Goal: Find specific page/section: Find specific page/section

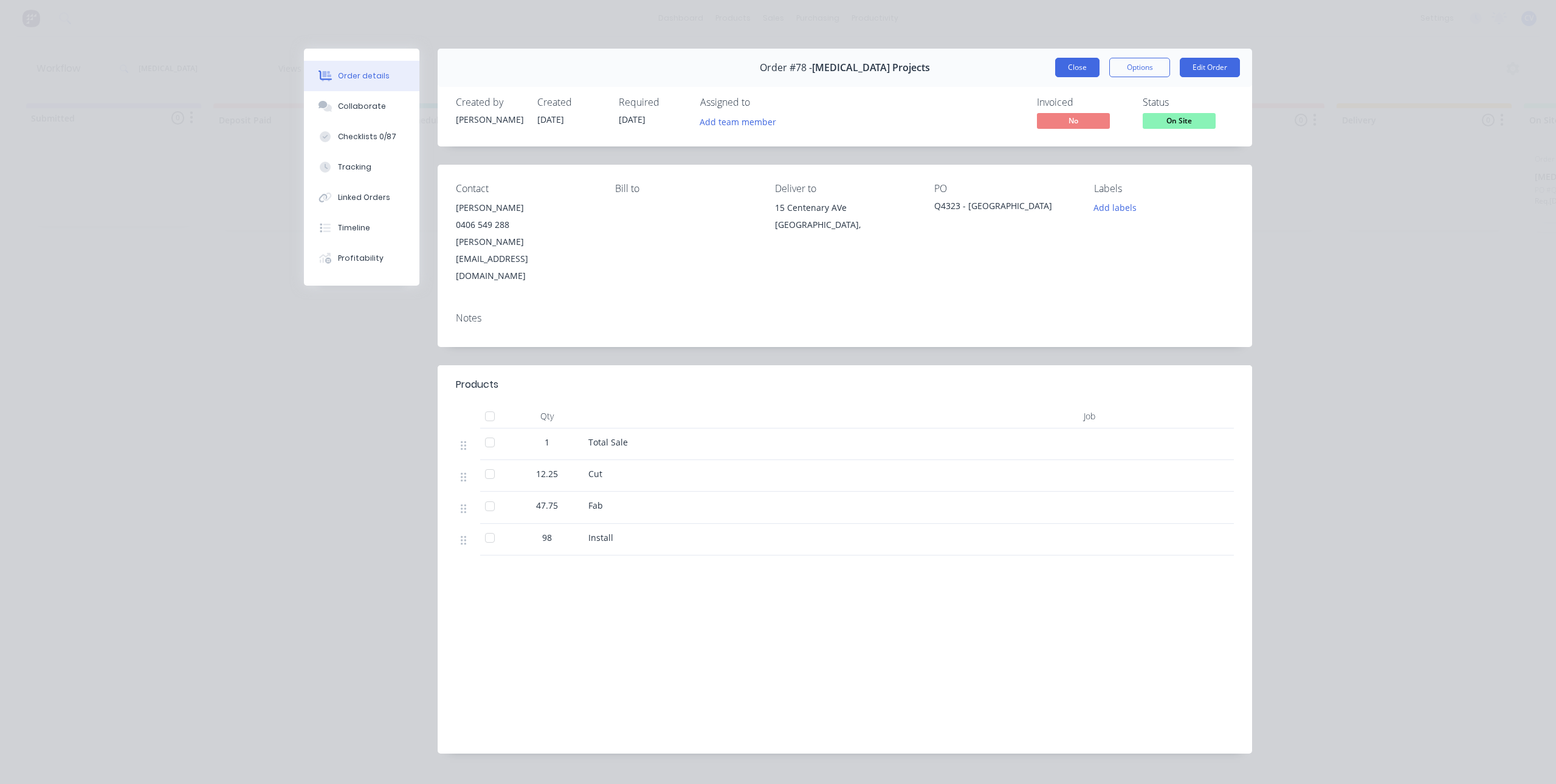
drag, startPoint x: 1077, startPoint y: 66, endPoint x: 1027, endPoint y: 70, distance: 50.2
click at [1076, 66] on button "Close" at bounding box center [1077, 67] width 45 height 19
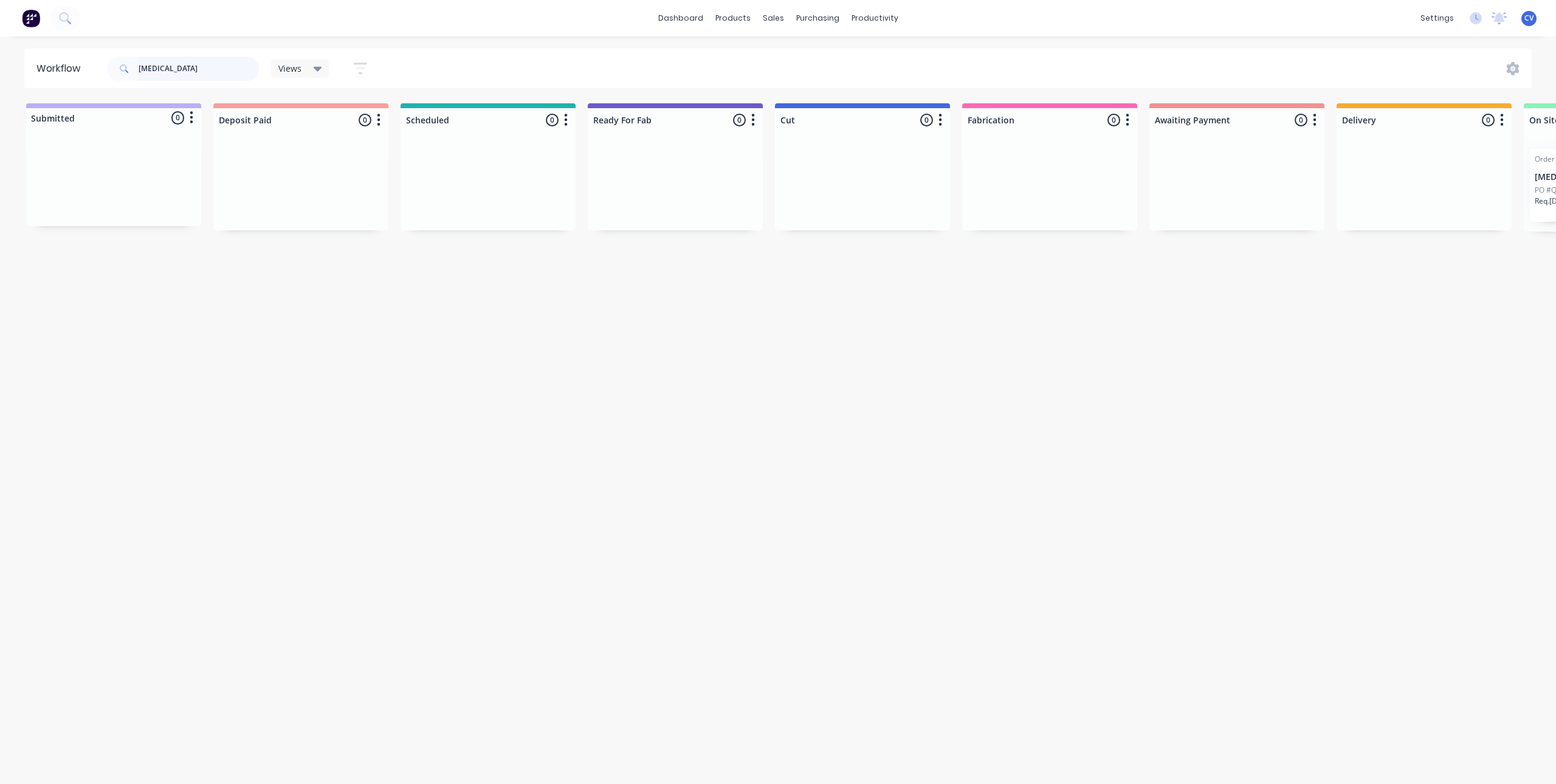
drag, startPoint x: 216, startPoint y: 76, endPoint x: 33, endPoint y: 68, distance: 183.2
click at [0, 68] on div "Workflow muse Views Save new view None (Default) edit Production edit Show/Hide…" at bounding box center [778, 68] width 1556 height 40
drag, startPoint x: 197, startPoint y: 66, endPoint x: 0, endPoint y: 68, distance: 197.0
click at [0, 68] on div "Workflow NAGLE Views Save new view None (Default) edit Production edit Show/Hid…" at bounding box center [778, 68] width 1556 height 40
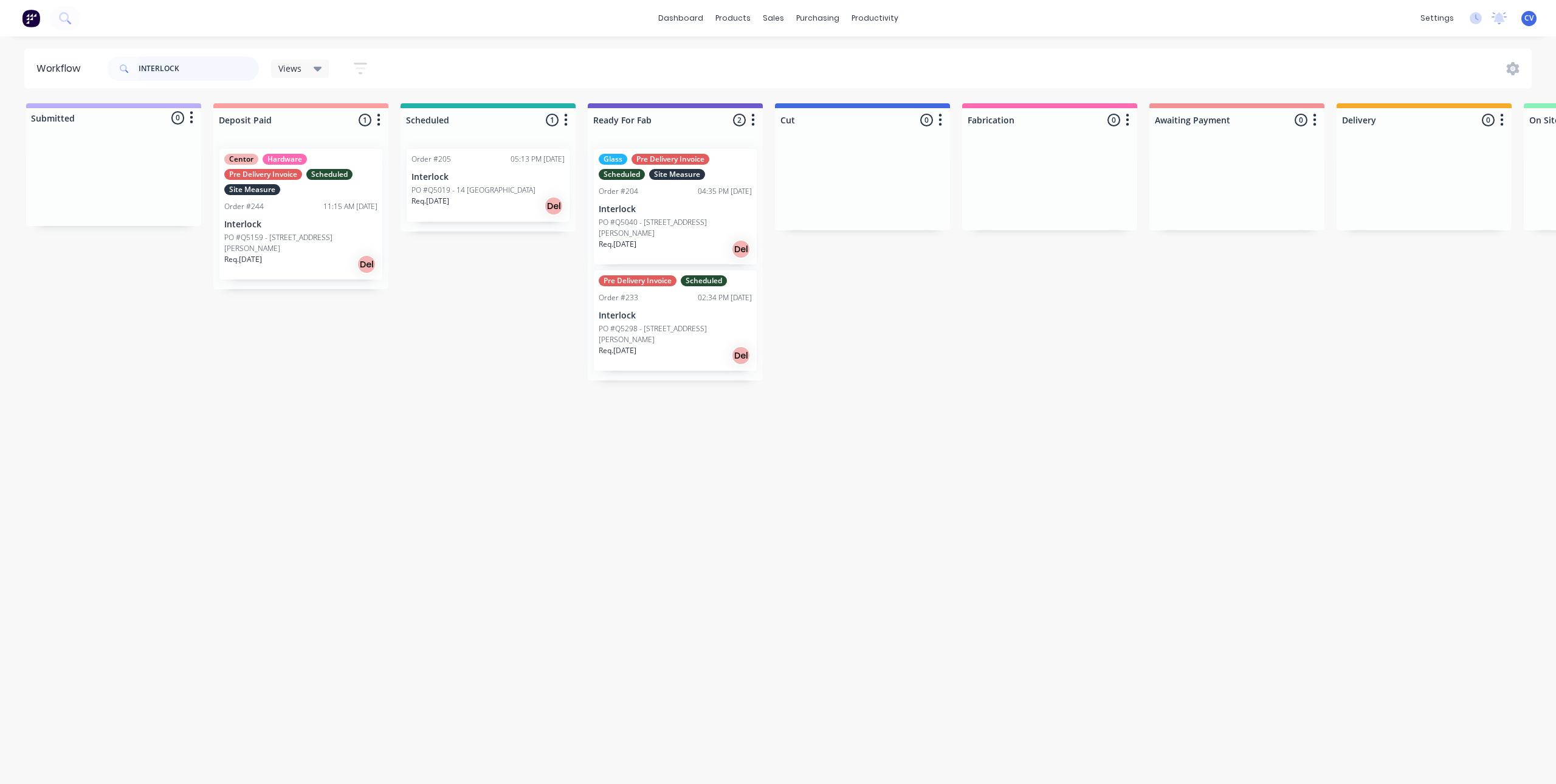
type input "INTERLOCK"
drag, startPoint x: 0, startPoint y: 69, endPoint x: 112, endPoint y: 54, distance: 113.0
click at [0, 73] on div "Workflow INTERLOCK Views Save new view None (Default) edit Production edit Show…" at bounding box center [778, 68] width 1556 height 40
